Goal: Find specific page/section: Find specific page/section

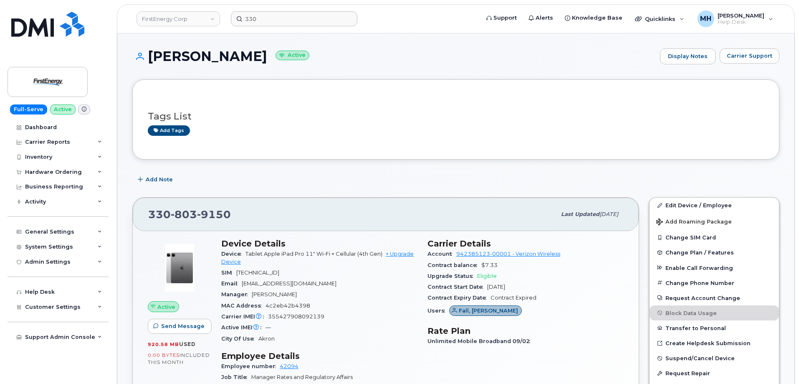
scroll to position [42, 0]
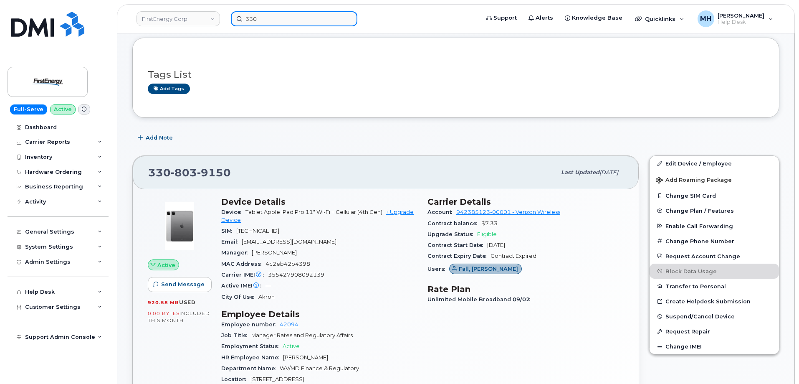
click at [251, 19] on input "330" at bounding box center [294, 18] width 126 height 15
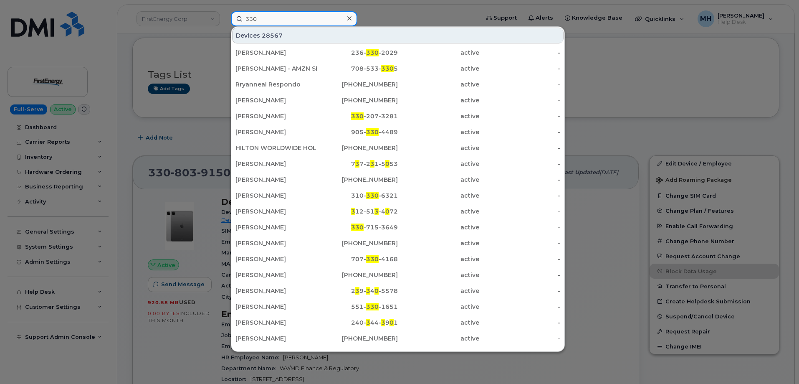
drag, startPoint x: 286, startPoint y: 21, endPoint x: 230, endPoint y: 20, distance: 56.4
click at [230, 20] on div "330 Devices 28567 Ian Axelson 236- 330 -2029 active - JESUS VILLALOBOS - AMZN S…" at bounding box center [352, 18] width 256 height 15
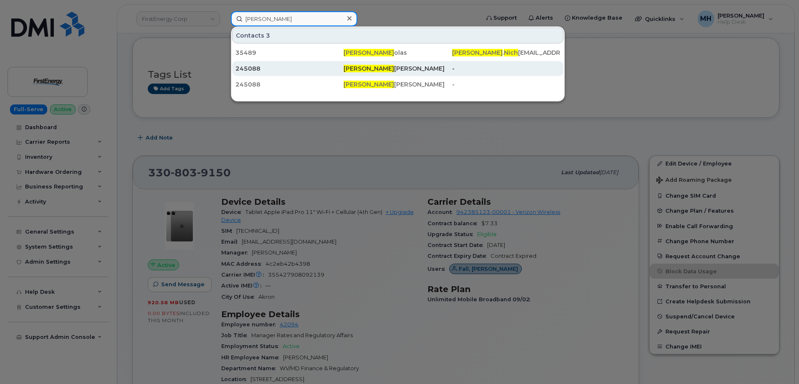
type input "[PERSON_NAME]"
click at [318, 66] on div "245088" at bounding box center [289, 68] width 108 height 8
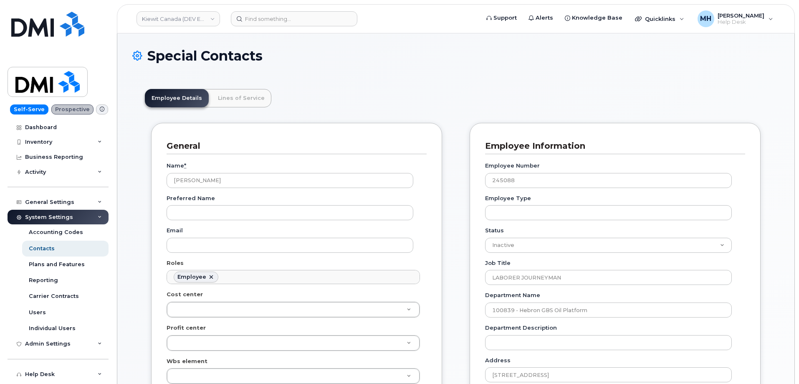
scroll to position [25, 0]
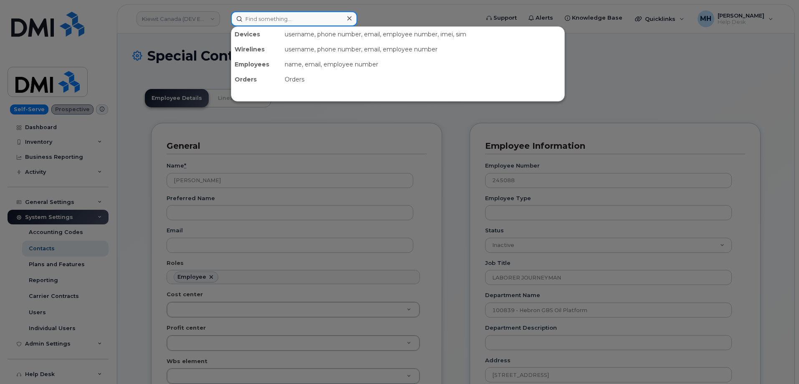
click at [254, 21] on input at bounding box center [294, 18] width 126 height 15
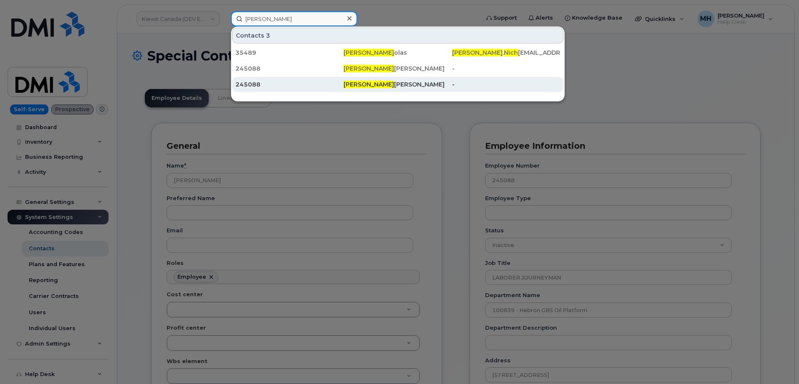
type input "samuel nich"
click at [318, 88] on div "245088" at bounding box center [289, 84] width 108 height 15
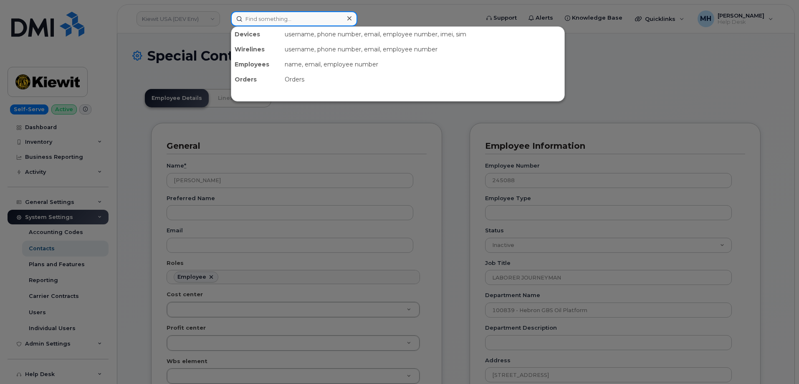
click at [311, 23] on input at bounding box center [294, 18] width 126 height 15
paste input "[PHONE_NUMBER]"
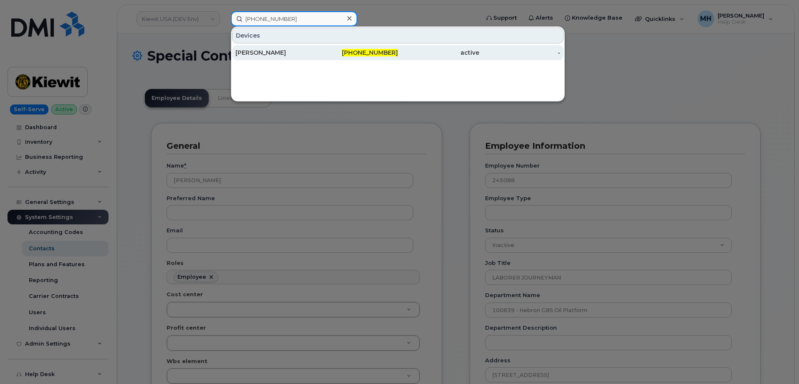
type input "[PHONE_NUMBER]"
click at [282, 50] on div "[PERSON_NAME]" at bounding box center [275, 52] width 81 height 8
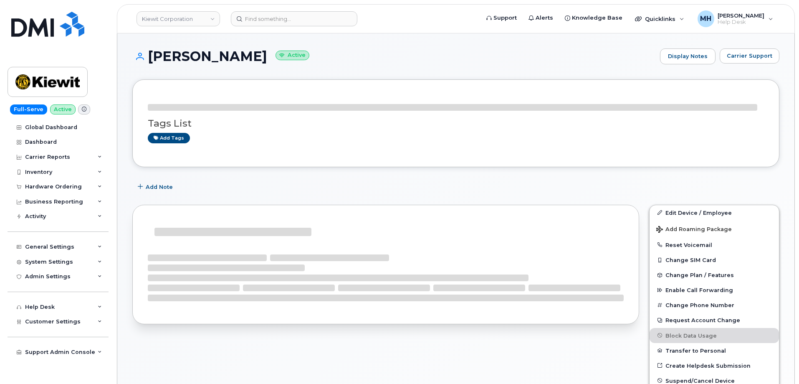
drag, startPoint x: 241, startPoint y: 57, endPoint x: 149, endPoint y: 57, distance: 92.7
click at [149, 57] on h1 "[PERSON_NAME] Active" at bounding box center [393, 56] width 523 height 15
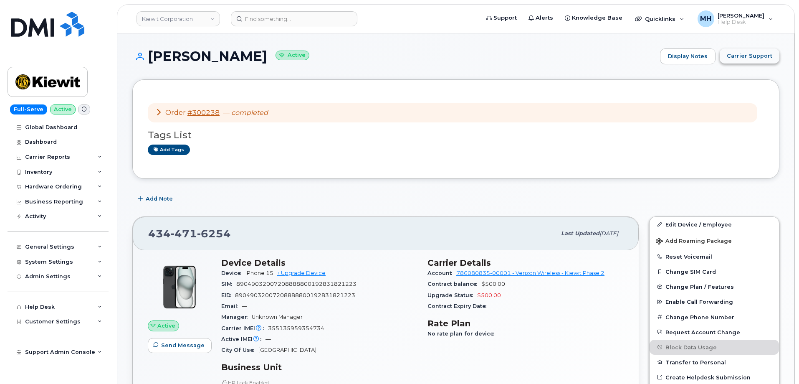
click at [763, 56] on span "Carrier Support" at bounding box center [749, 56] width 45 height 8
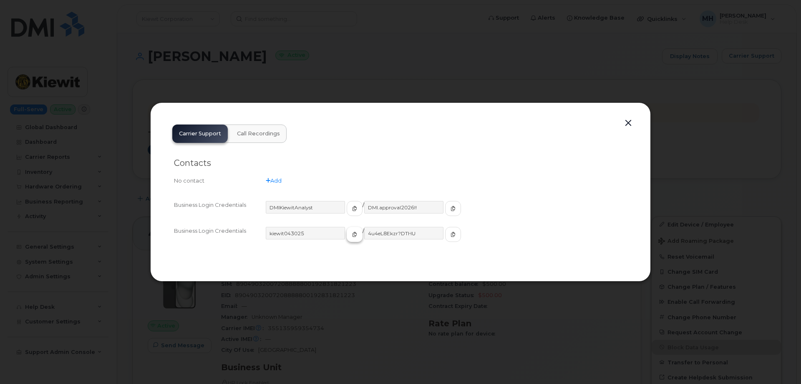
click at [347, 232] on button "button" at bounding box center [355, 234] width 16 height 15
click at [445, 238] on button "button" at bounding box center [453, 234] width 16 height 15
click at [626, 124] on button "button" at bounding box center [628, 123] width 13 height 12
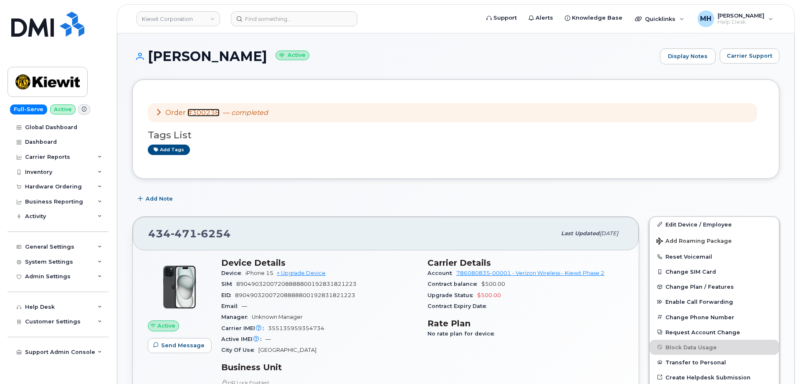
click at [200, 111] on link "#300238" at bounding box center [203, 113] width 32 height 8
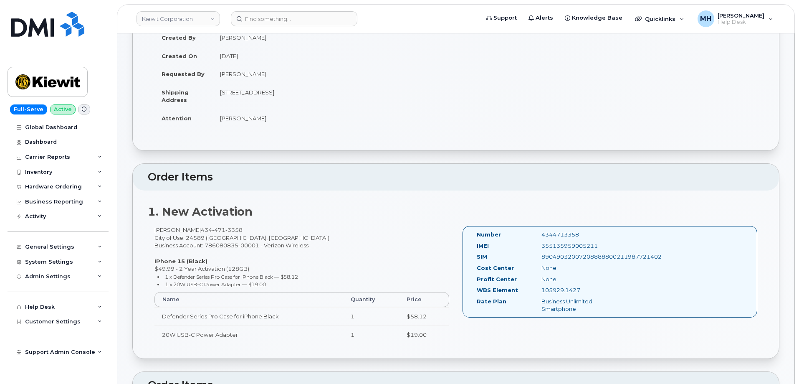
scroll to position [125, 0]
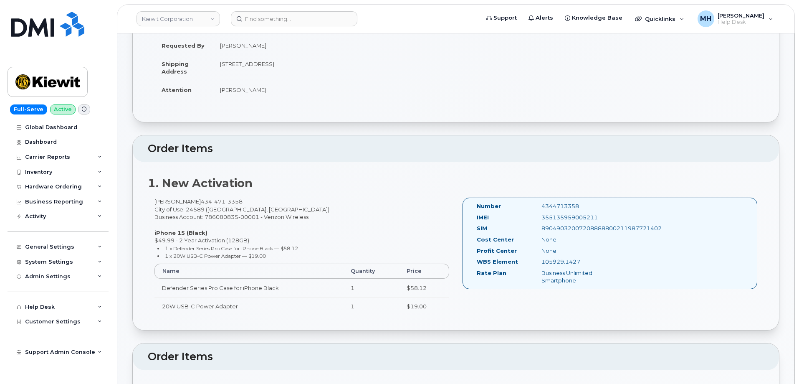
click at [577, 216] on div "355135959005211" at bounding box center [580, 217] width 91 height 8
copy div "355135959005211"
